Goal: Task Accomplishment & Management: Manage account settings

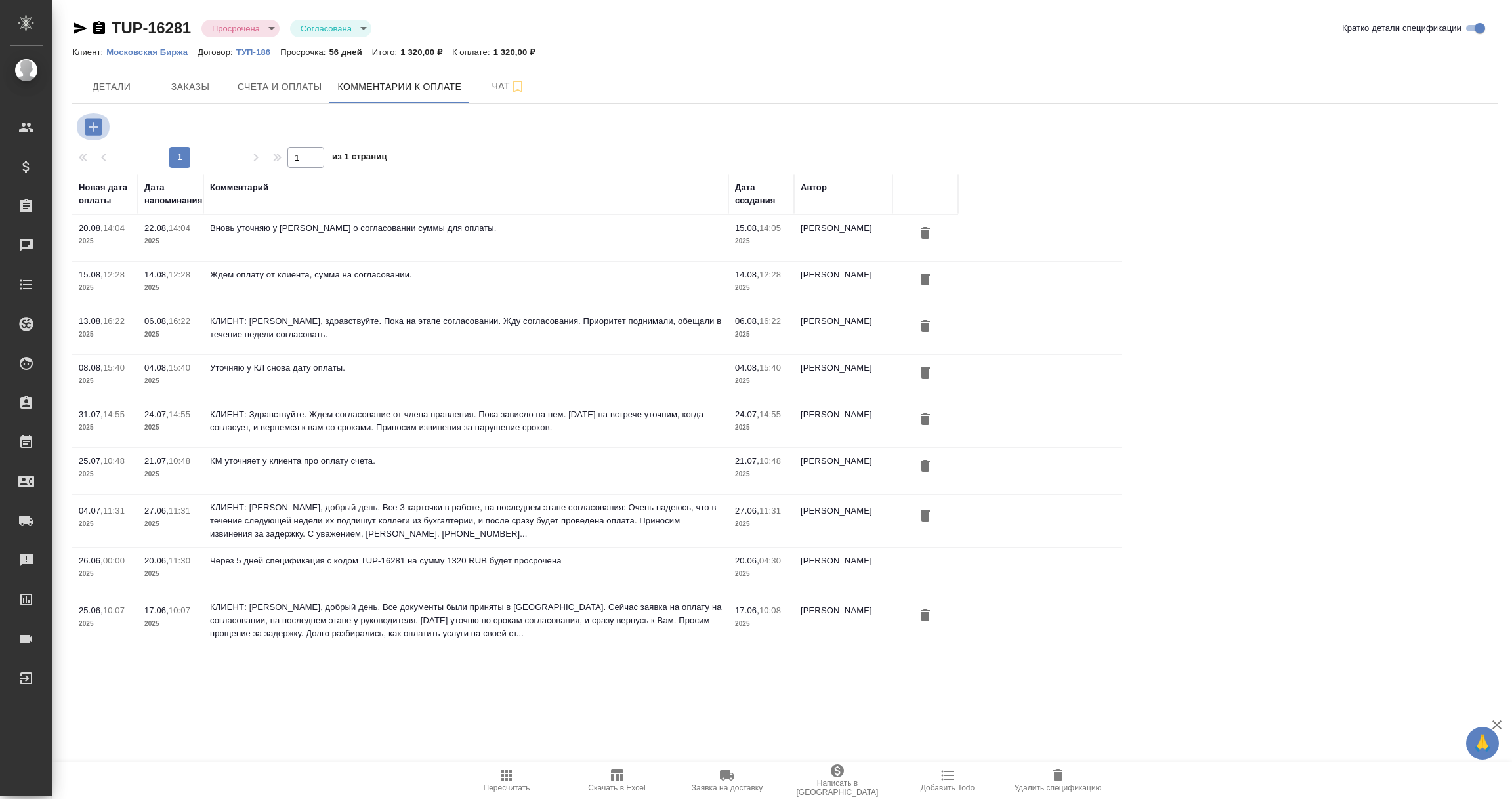
click at [95, 127] on icon "button" at bounding box center [93, 126] width 23 height 23
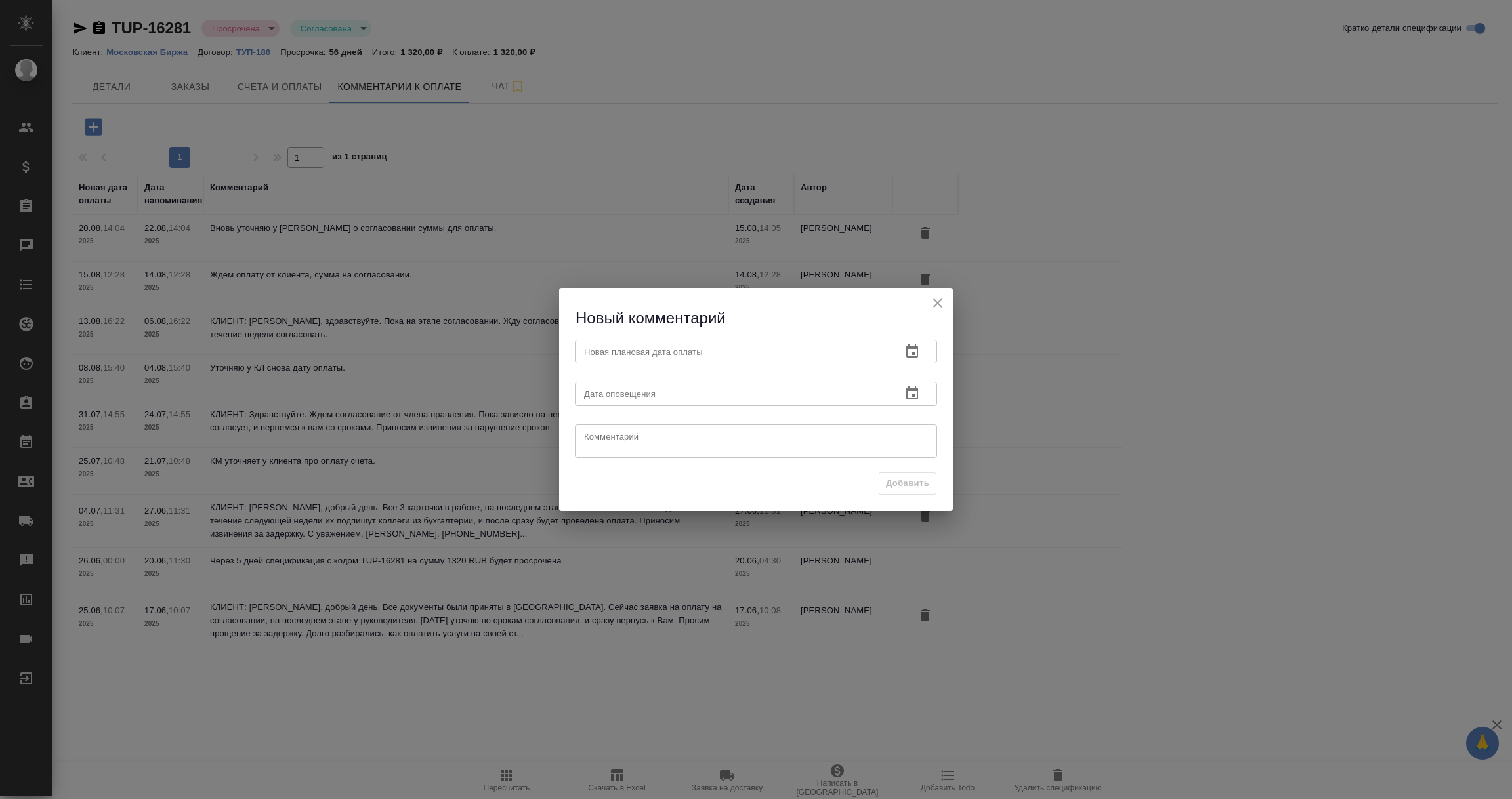
click at [916, 349] on icon "button" at bounding box center [912, 351] width 16 height 16
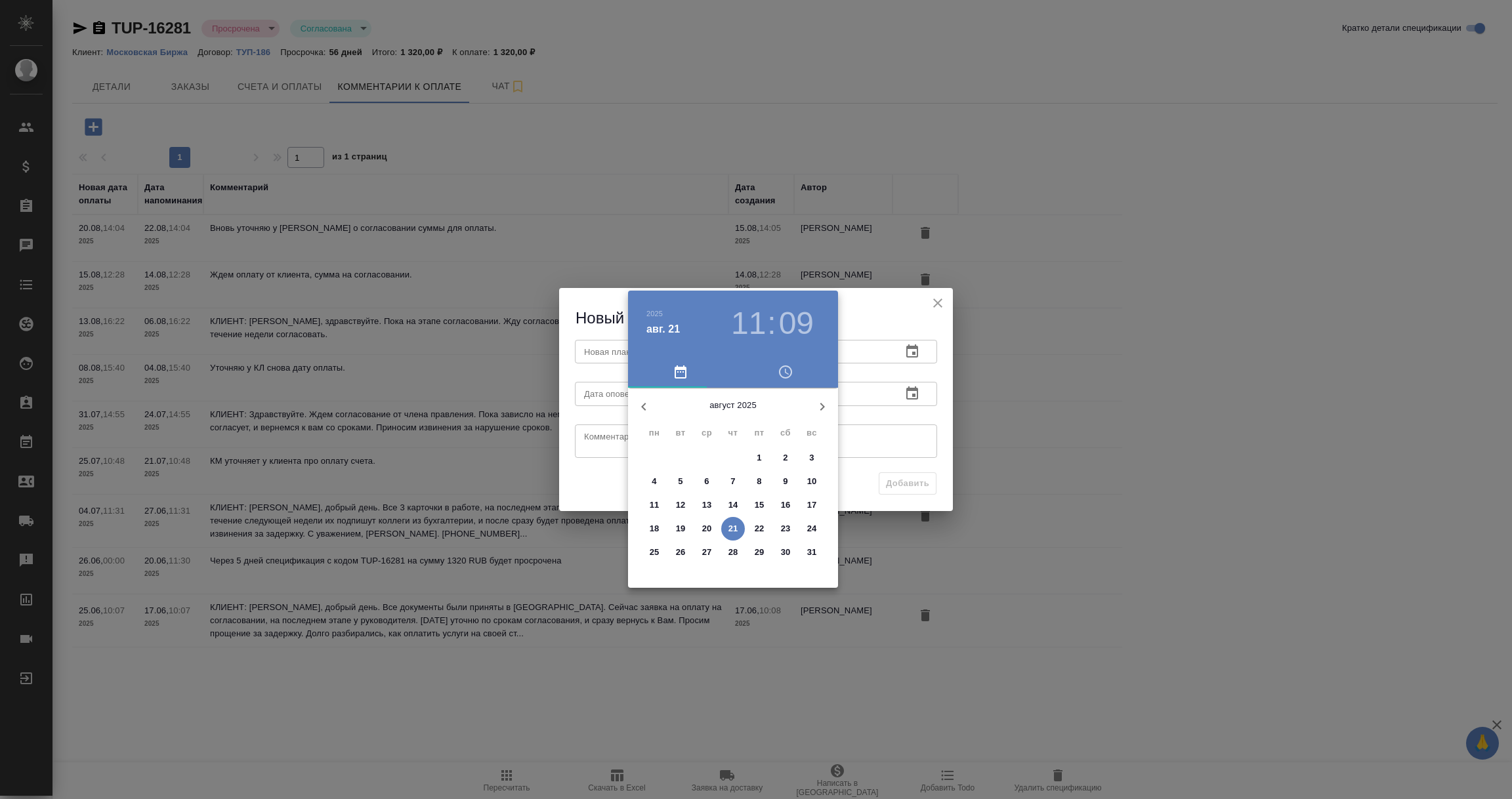
click at [702, 552] on p "27" at bounding box center [707, 551] width 10 height 13
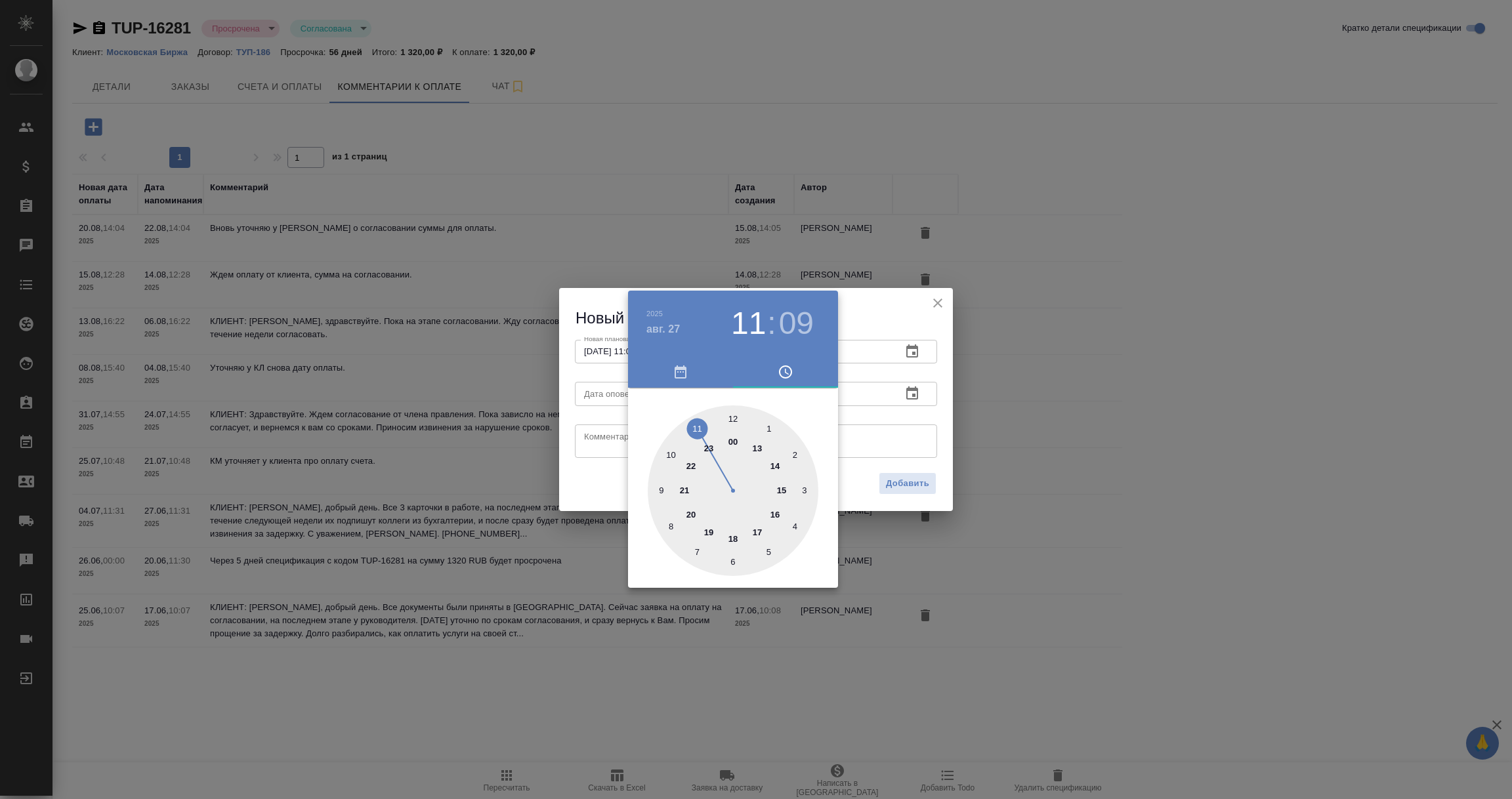
click at [817, 435] on div at bounding box center [732, 490] width 171 height 171
type input "[DATE] 02:09"
click at [885, 399] on div at bounding box center [756, 400] width 1512 height 799
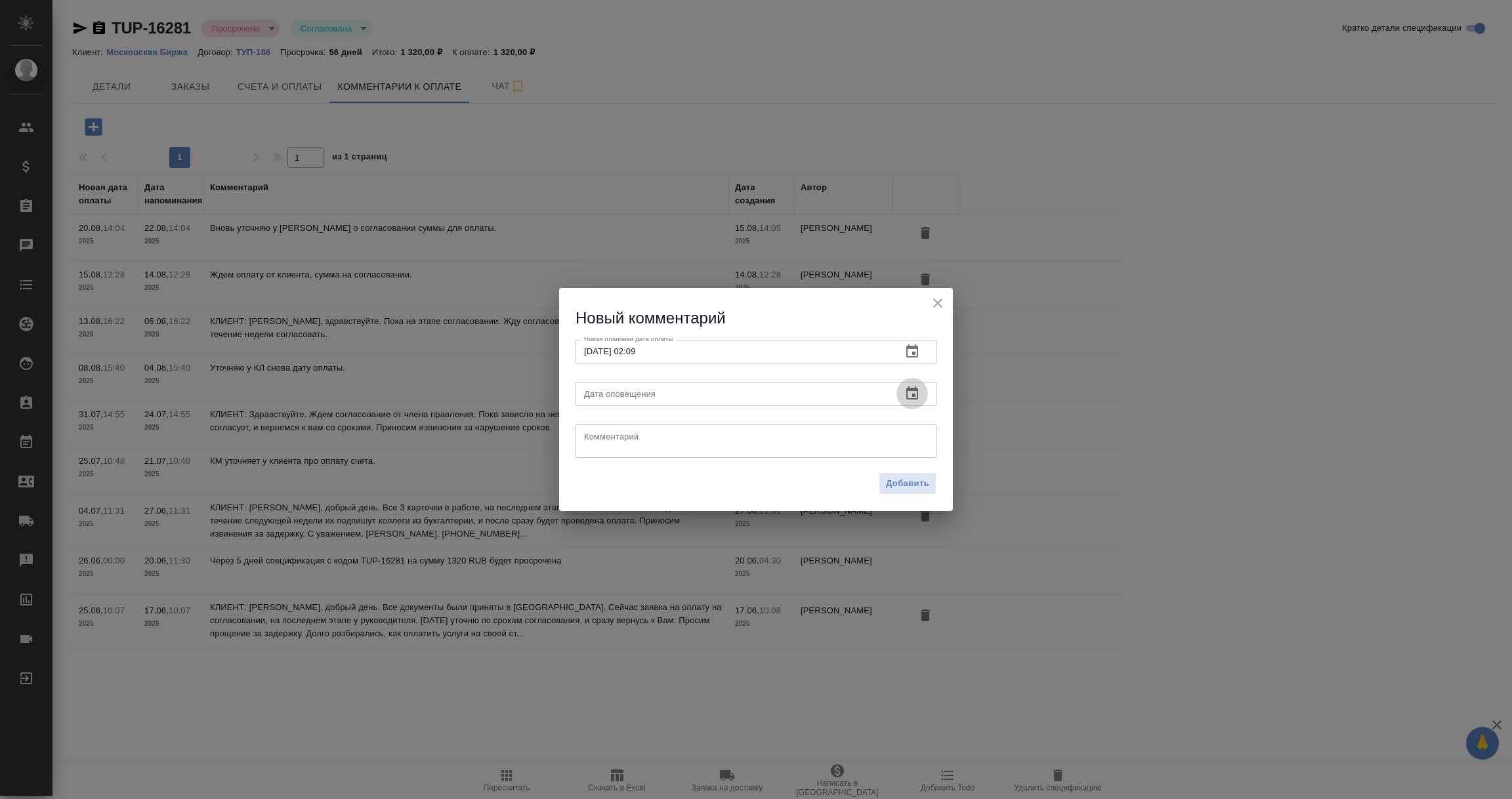
click at [911, 395] on icon "button" at bounding box center [912, 394] width 16 height 16
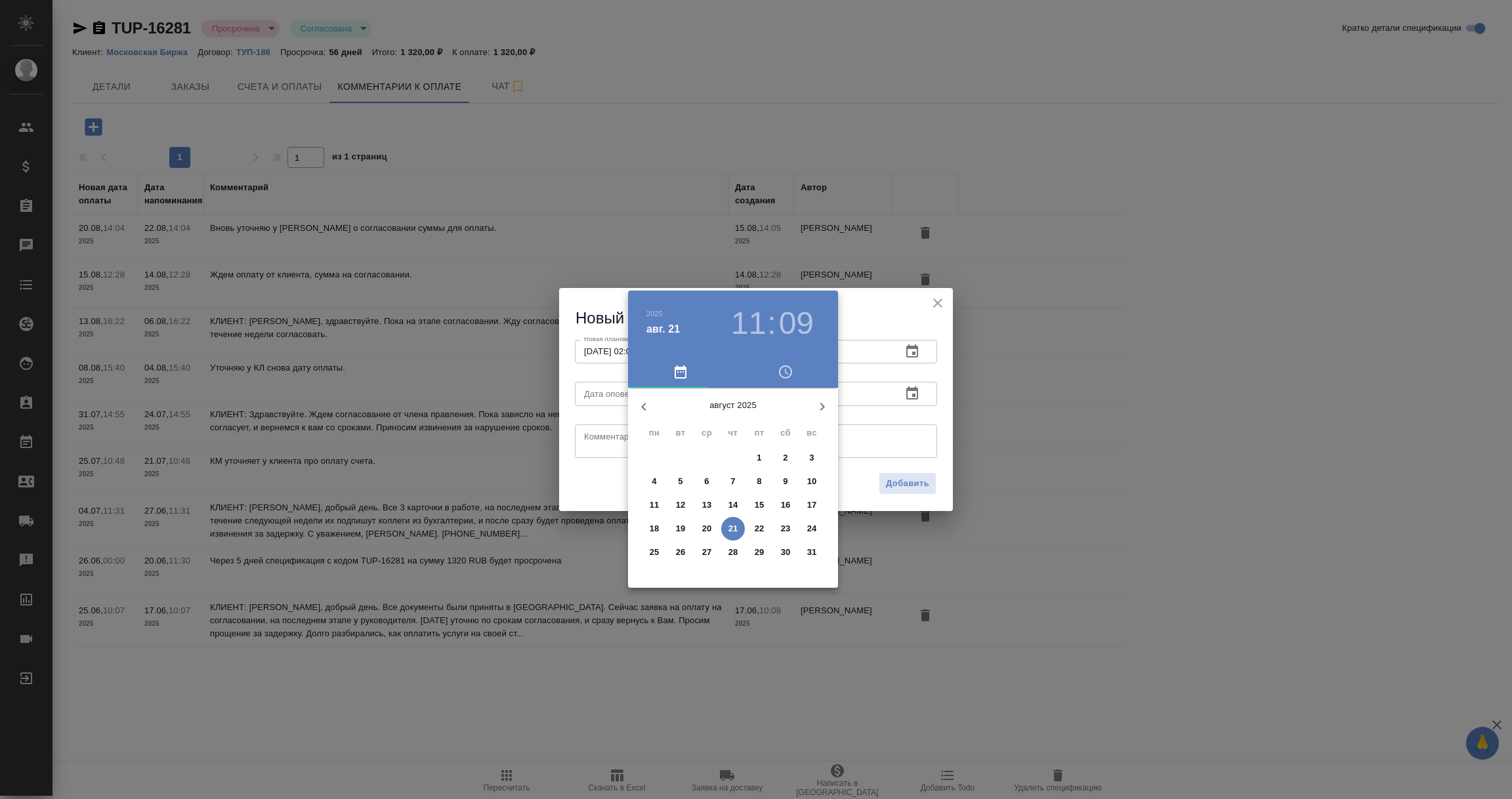
click at [734, 526] on p "21" at bounding box center [733, 528] width 10 height 13
type input "[DATE] 11:09"
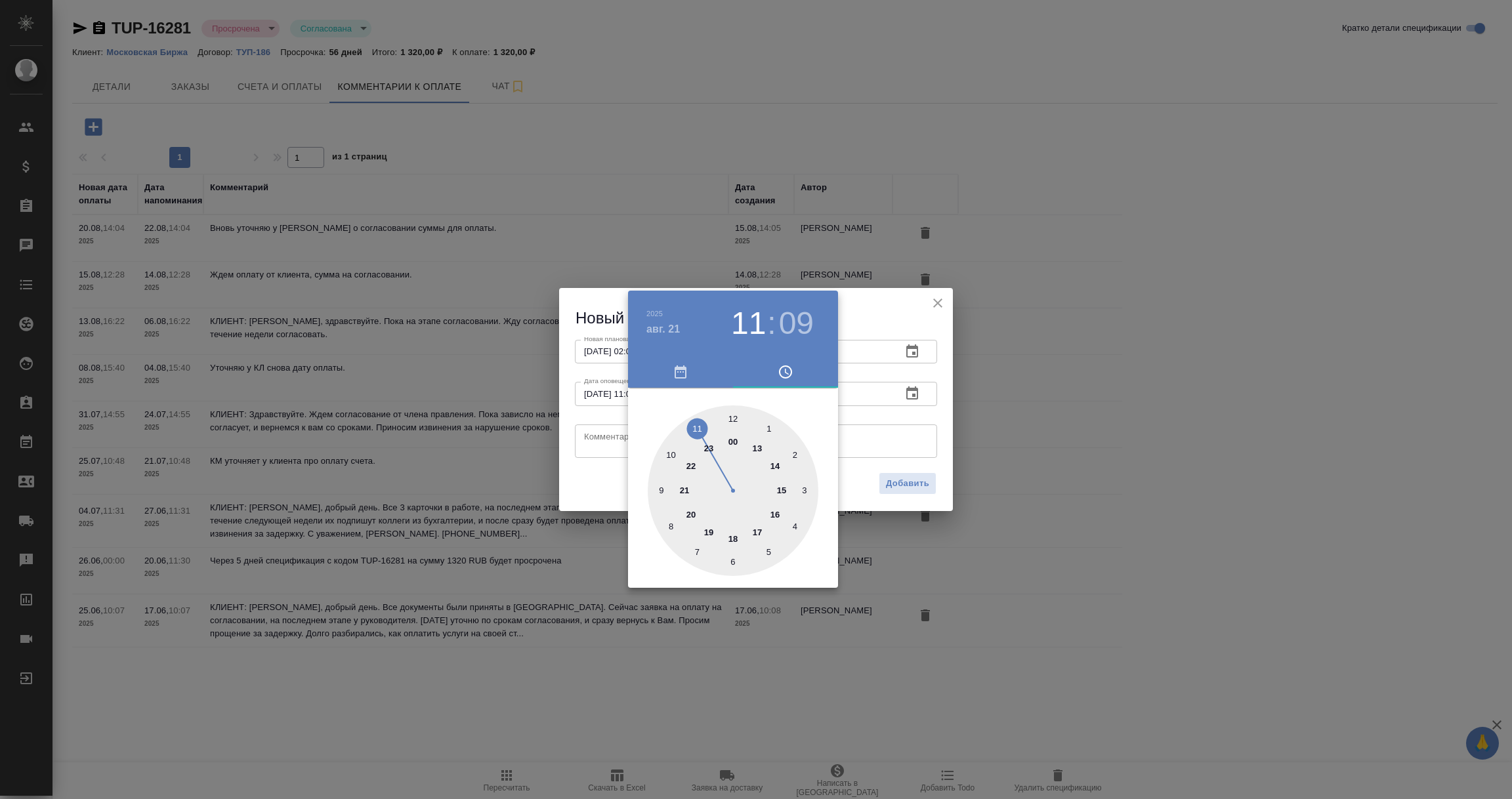
click at [596, 441] on div at bounding box center [756, 400] width 1512 height 799
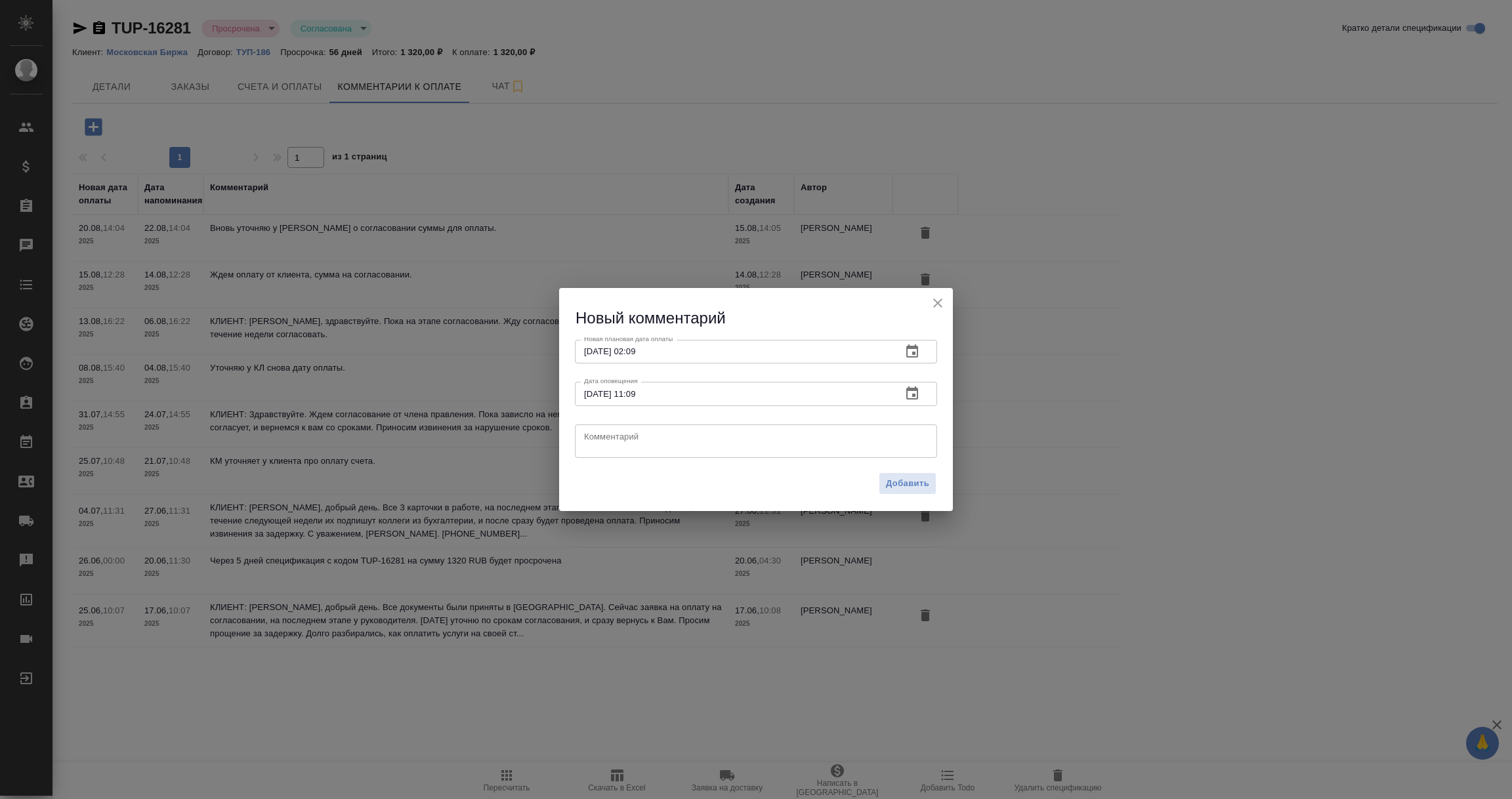
click at [596, 441] on textarea at bounding box center [756, 441] width 343 height 20
type textarea "Уточнила у Виктории о статусе оплаты счета, жду ОС"
click at [891, 489] on span "Добавить" at bounding box center [908, 483] width 43 height 15
